Goal: Transaction & Acquisition: Purchase product/service

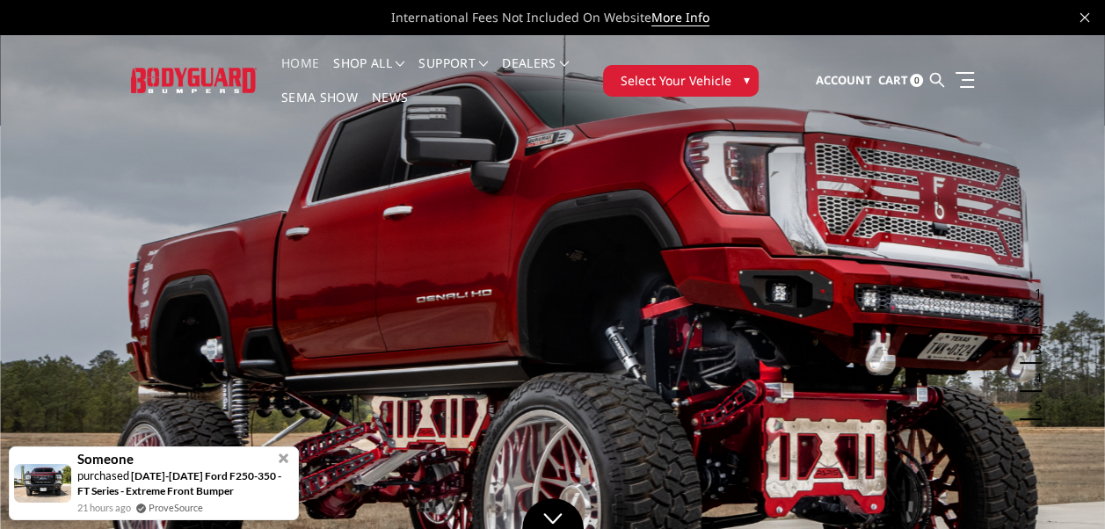
click at [749, 76] on span "▾" at bounding box center [746, 79] width 6 height 18
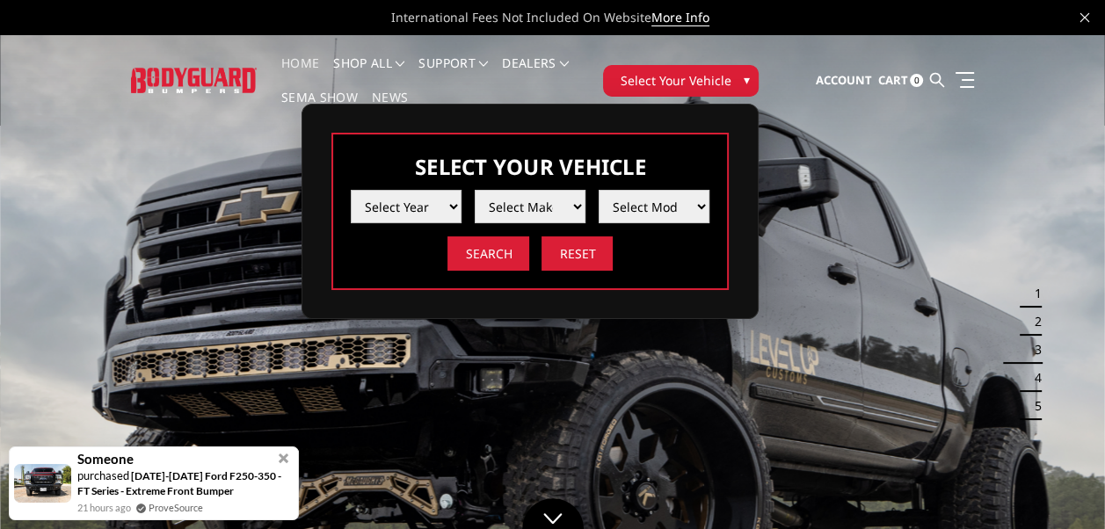
click at [451, 199] on select "Select Year 2025 2024 2023 2022 2021 2020 2019 2018 2017 2016 2015 2014 2013 20…" at bounding box center [406, 206] width 111 height 33
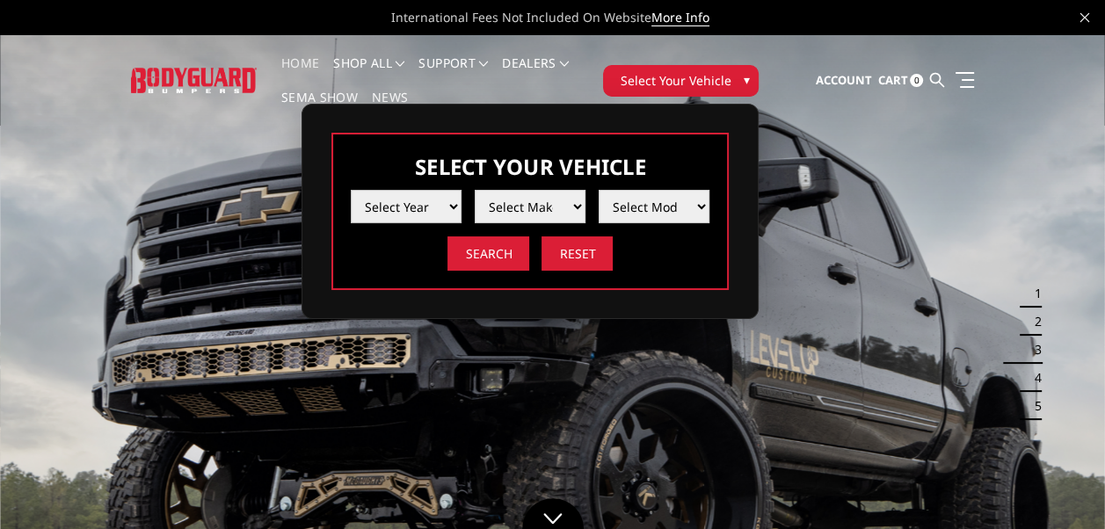
select select "yr_2019"
click at [351, 190] on select "Select Year 2025 2024 2023 2022 2021 2020 2019 2018 2017 2016 2015 2014 2013 20…" at bounding box center [406, 206] width 111 height 33
click at [578, 206] on select "Select Make Chevrolet Ford GMC Nissan Ram Toyota" at bounding box center [530, 206] width 111 height 33
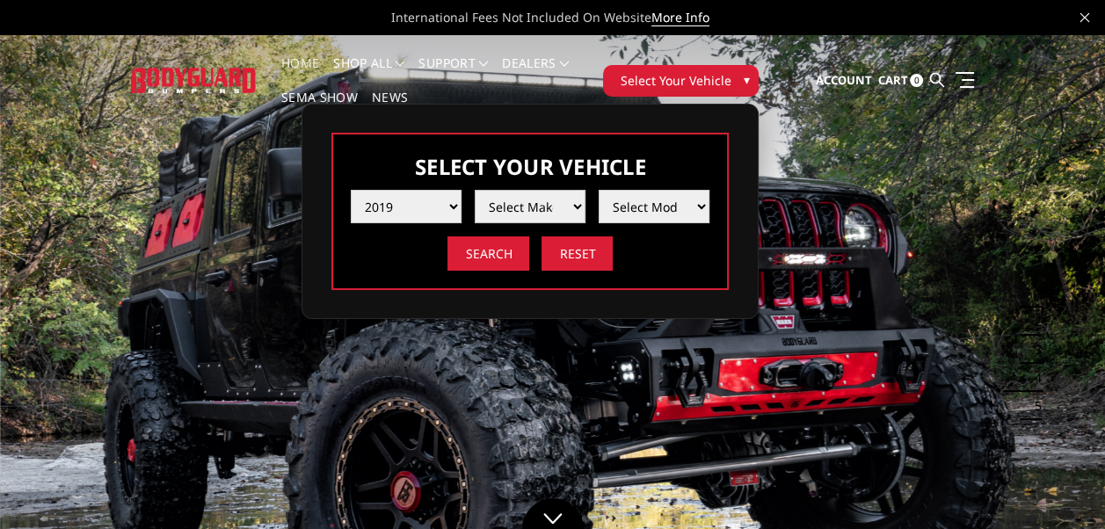
select select "mk_ram"
click at [475, 190] on select "Select Make Chevrolet Ford GMC Nissan Ram Toyota" at bounding box center [530, 206] width 111 height 33
click at [696, 207] on select "Select Model 1500 6-Lug 1500 Rebel 2500 / 3500 4500 / 5500" at bounding box center [653, 206] width 111 height 33
select select "md_2500-3500"
click at [598, 190] on select "Select Model 1500 6-Lug 1500 Rebel 2500 / 3500 4500 / 5500" at bounding box center [653, 206] width 111 height 33
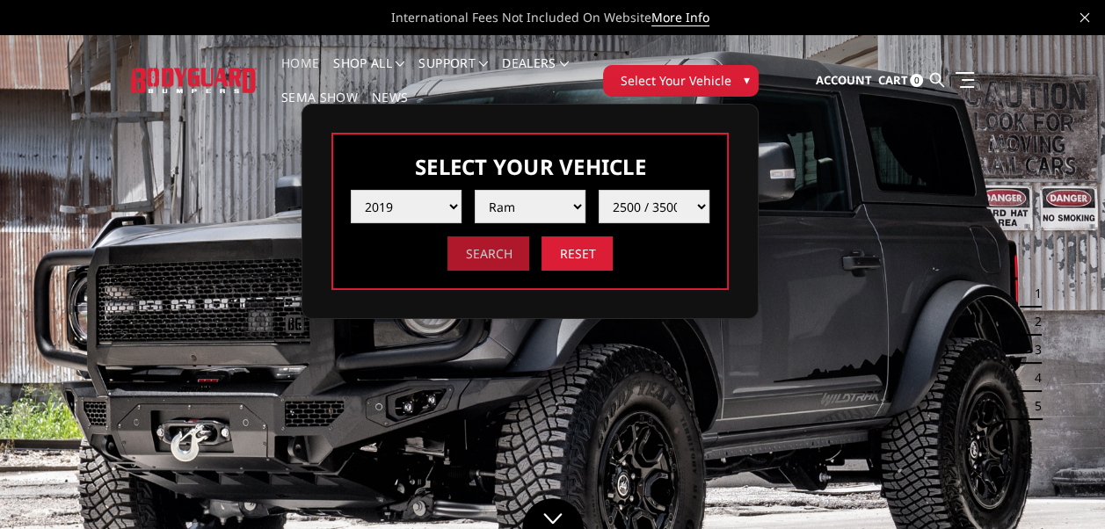
click at [483, 257] on input "Search" at bounding box center [488, 253] width 82 height 34
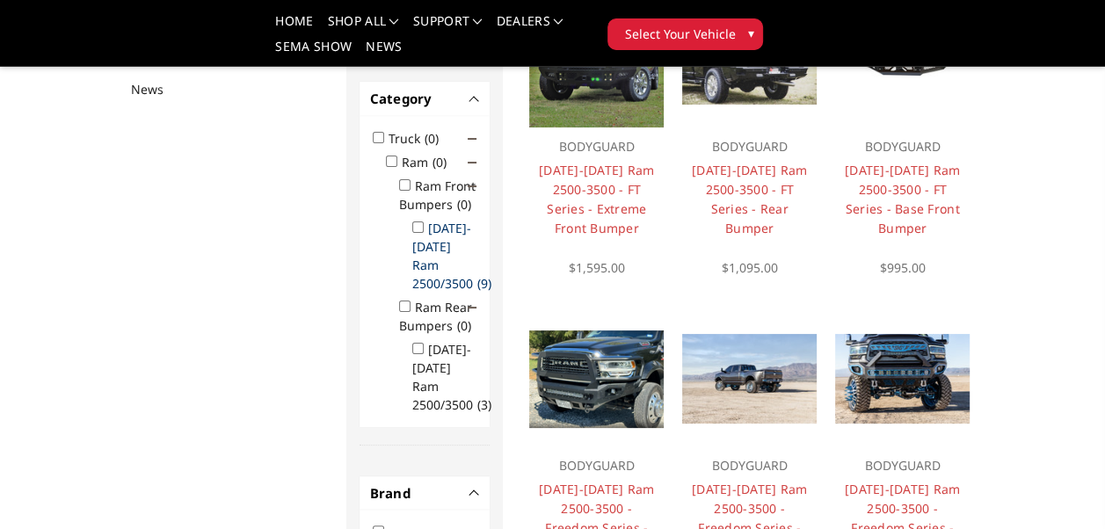
scroll to position [262, 0]
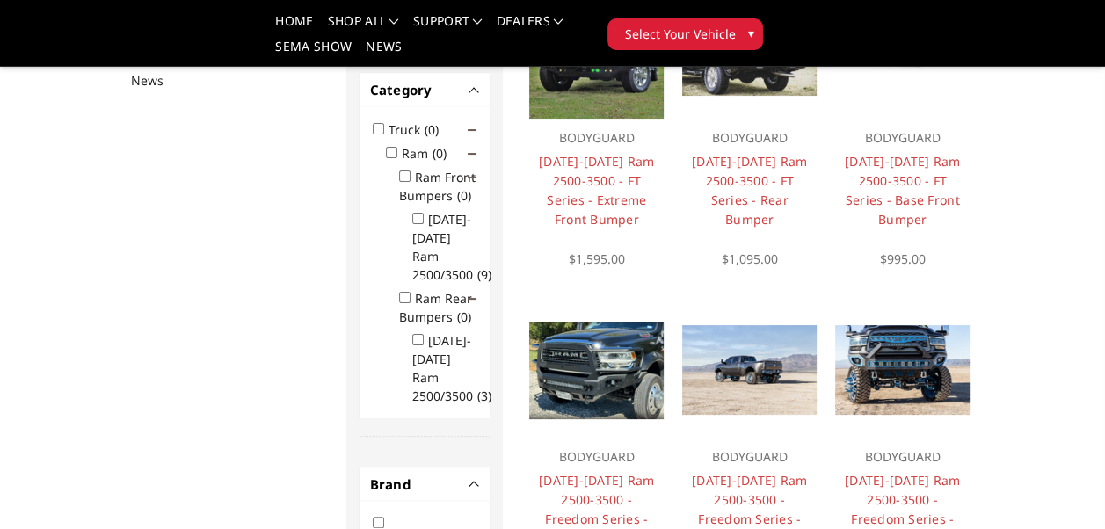
click at [417, 334] on input "[DATE]-[DATE] Ram 2500/3500 (3)" at bounding box center [417, 339] width 11 height 11
checkbox input "true"
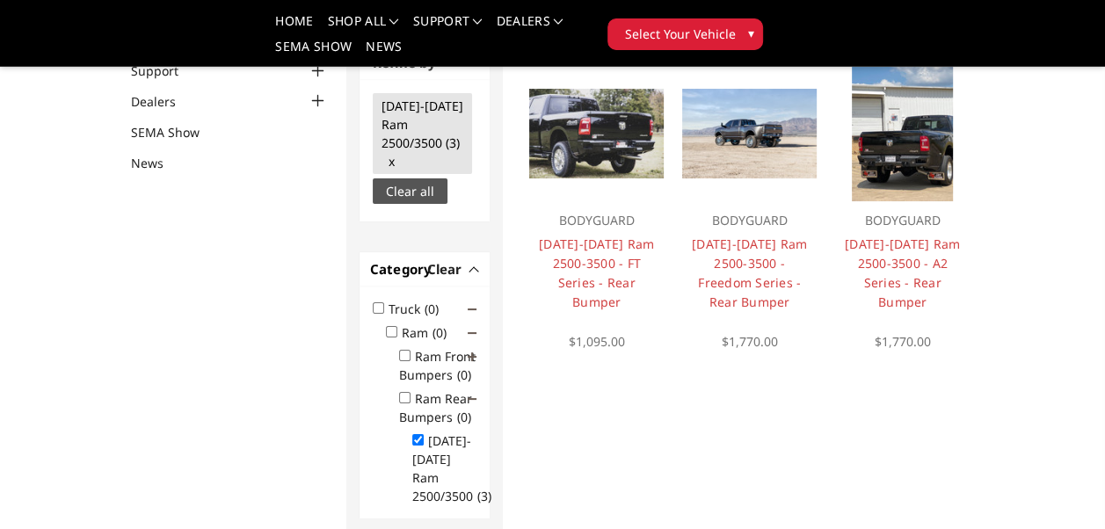
scroll to position [166, 0]
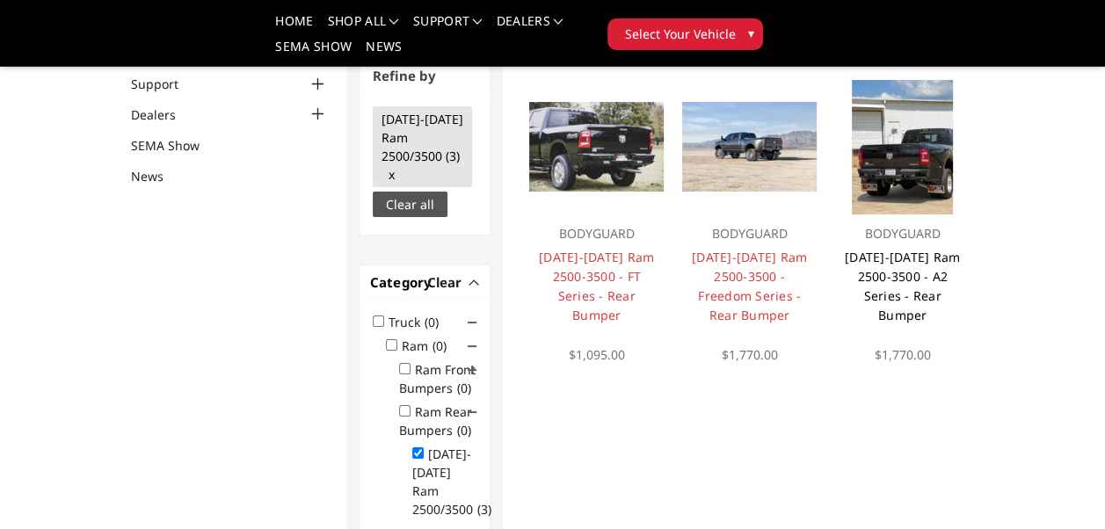
click at [878, 257] on link "[DATE]-[DATE] Ram 2500-3500 - A2 Series - Rear Bumper" at bounding box center [901, 286] width 115 height 75
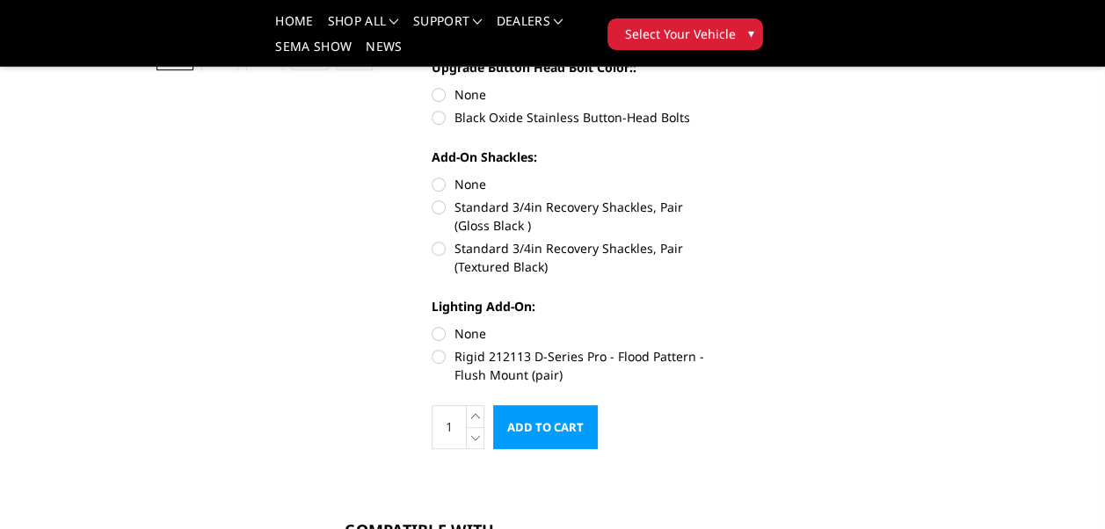
scroll to position [439, 0]
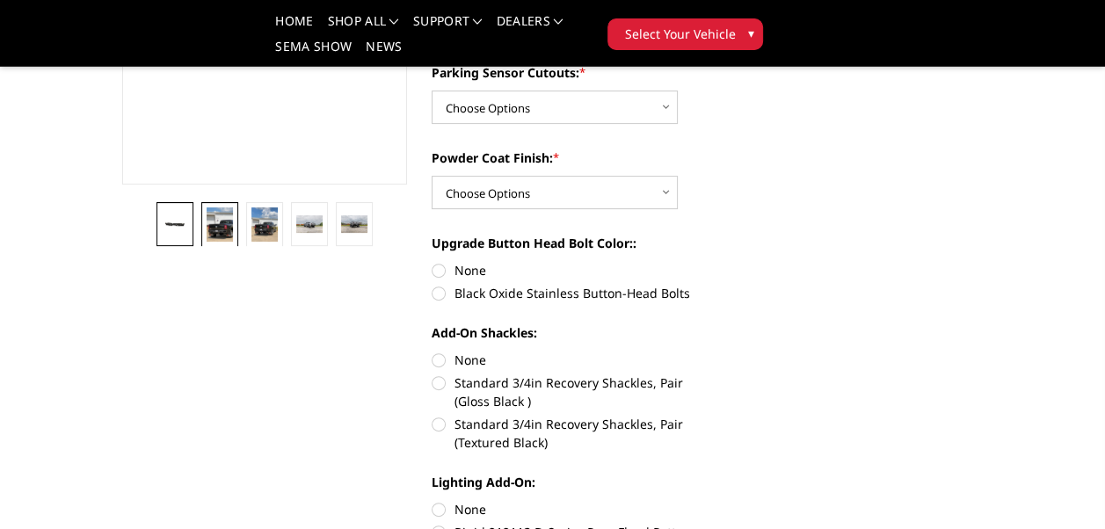
click at [212, 227] on img at bounding box center [219, 224] width 25 height 34
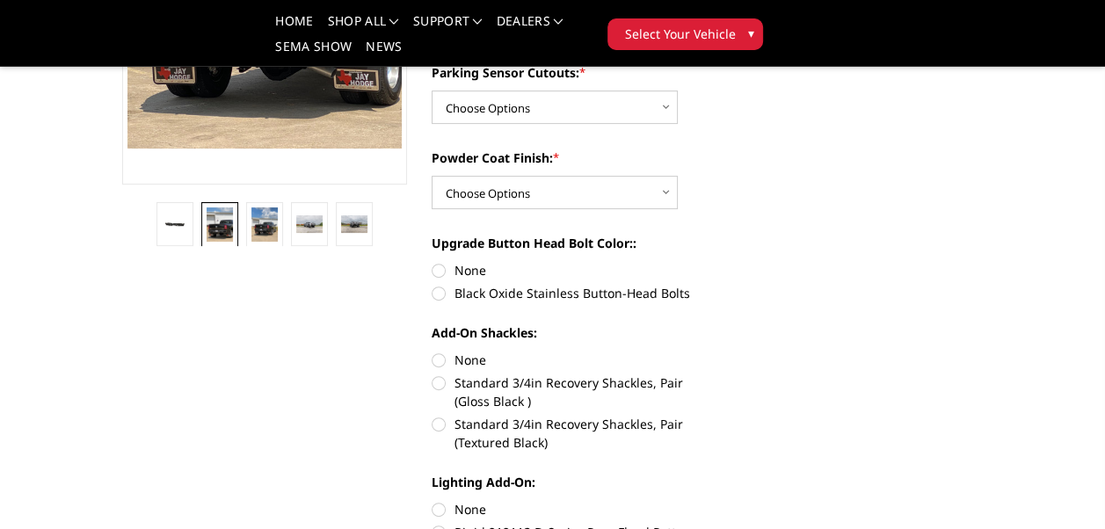
scroll to position [317, 0]
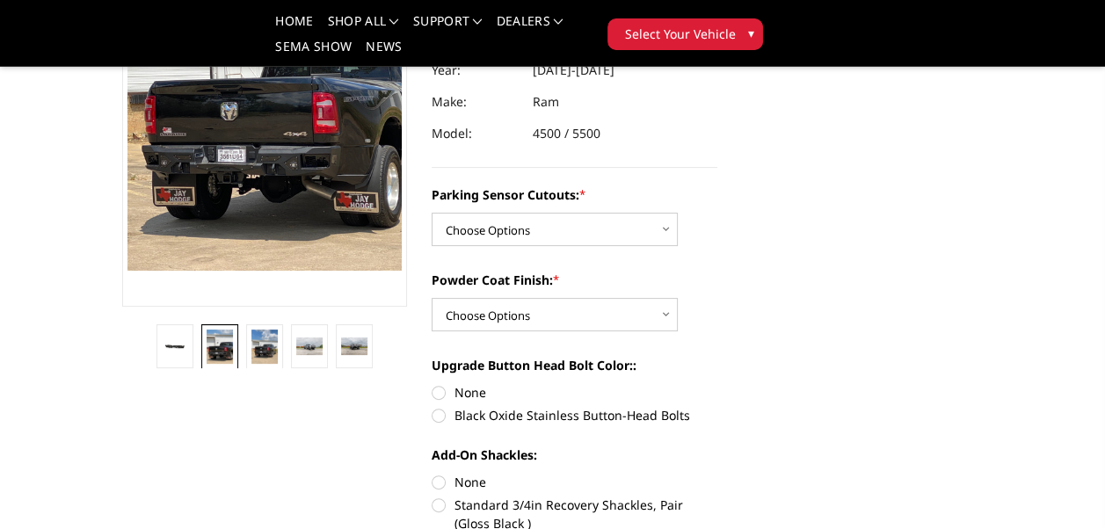
click at [223, 350] on img at bounding box center [219, 347] width 25 height 34
click at [268, 349] on img at bounding box center [263, 347] width 25 height 34
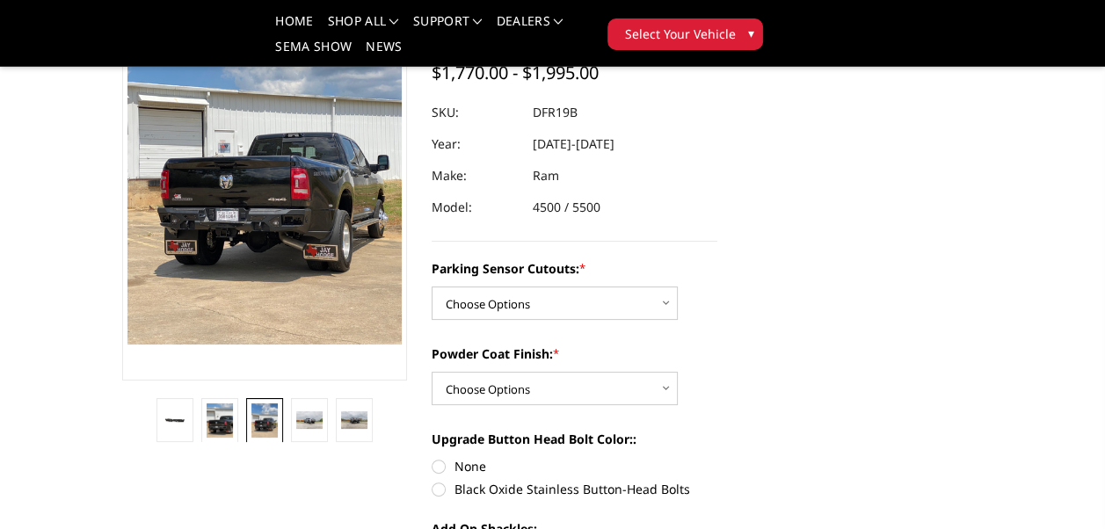
scroll to position [229, 0]
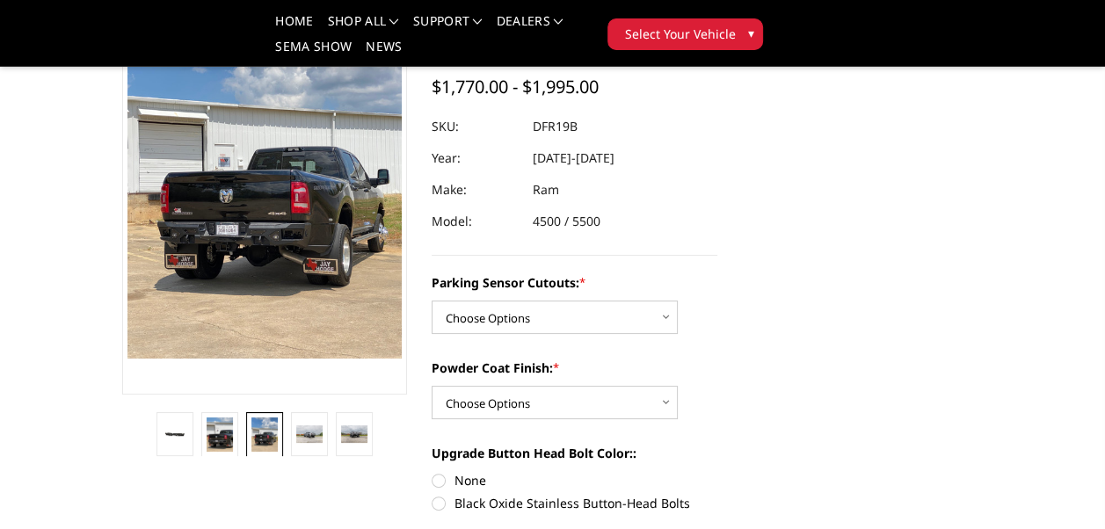
click at [262, 428] on img at bounding box center [263, 434] width 25 height 34
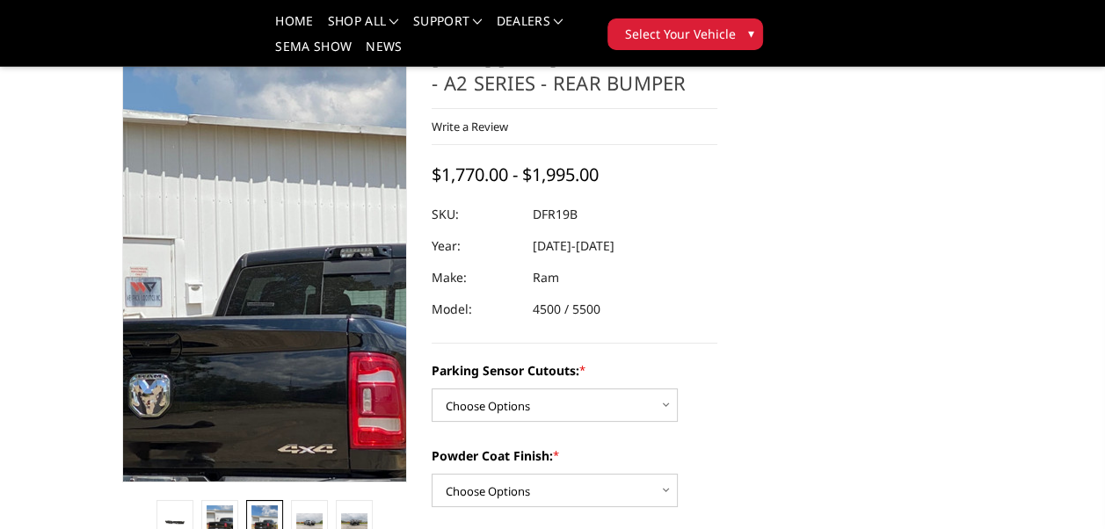
scroll to position [0, 0]
